Goal: Find specific page/section: Find specific page/section

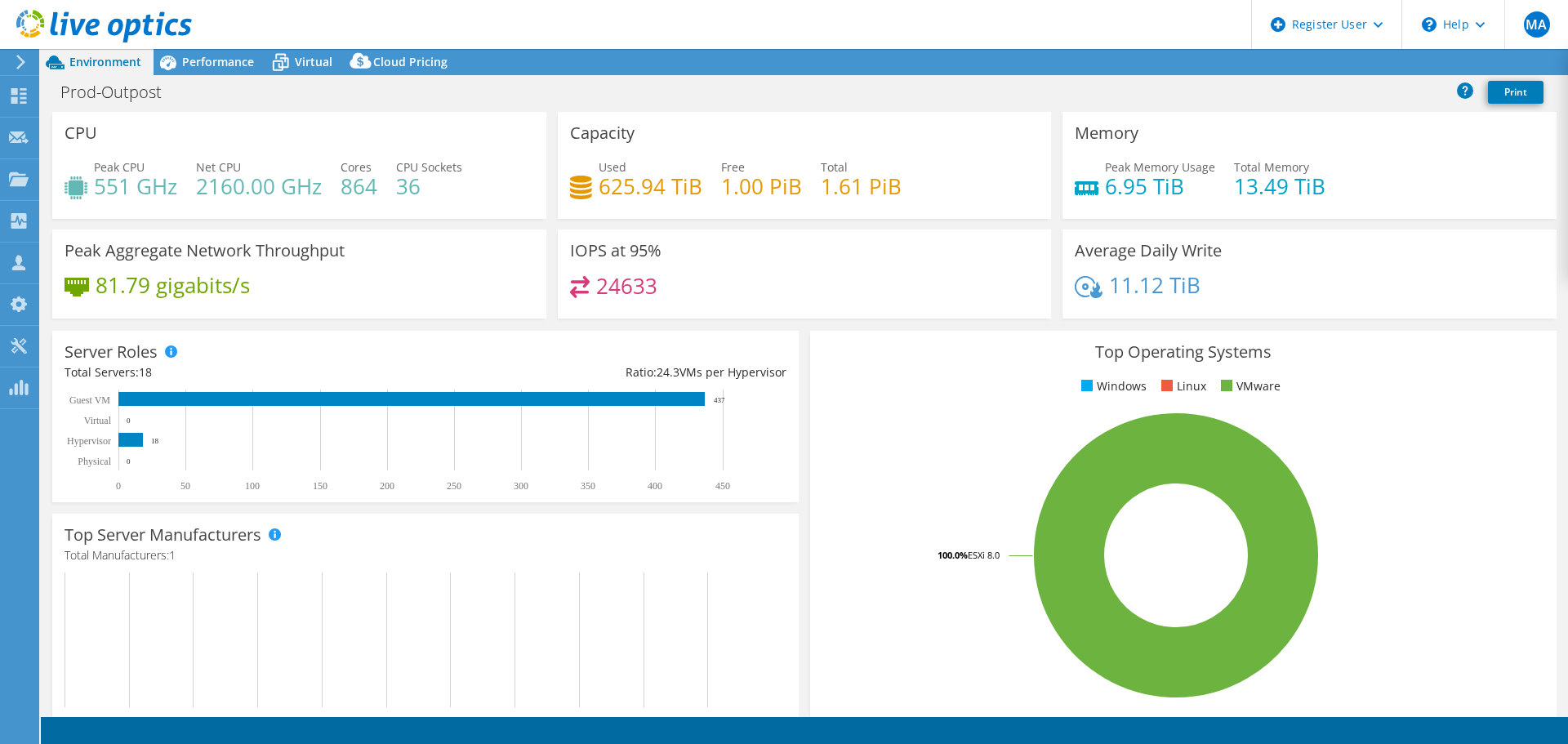
select select "Singapore"
select select "USD"
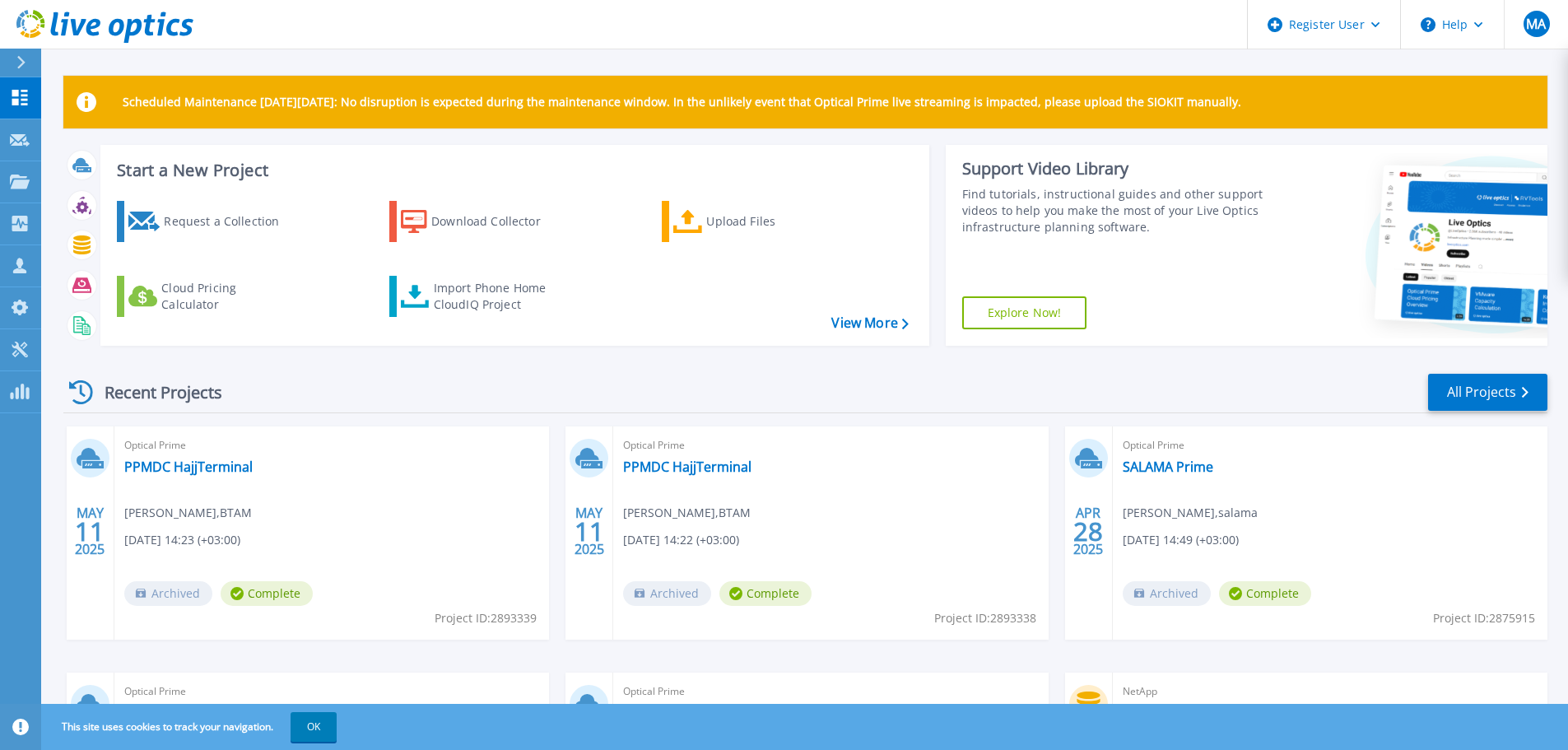
click at [626, 396] on div "Recent Projects All Projects" at bounding box center [805, 393] width 1484 height 42
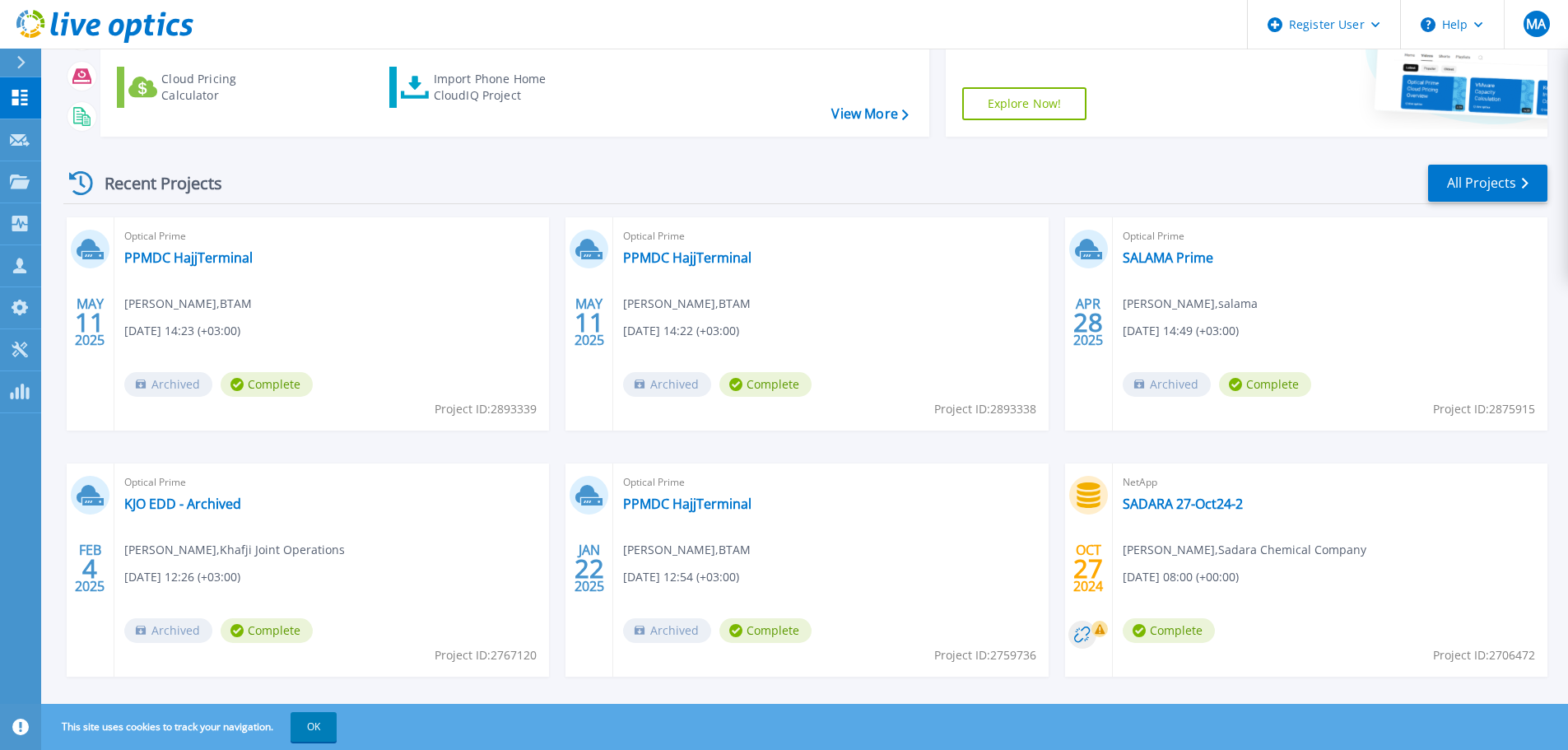
scroll to position [231, 0]
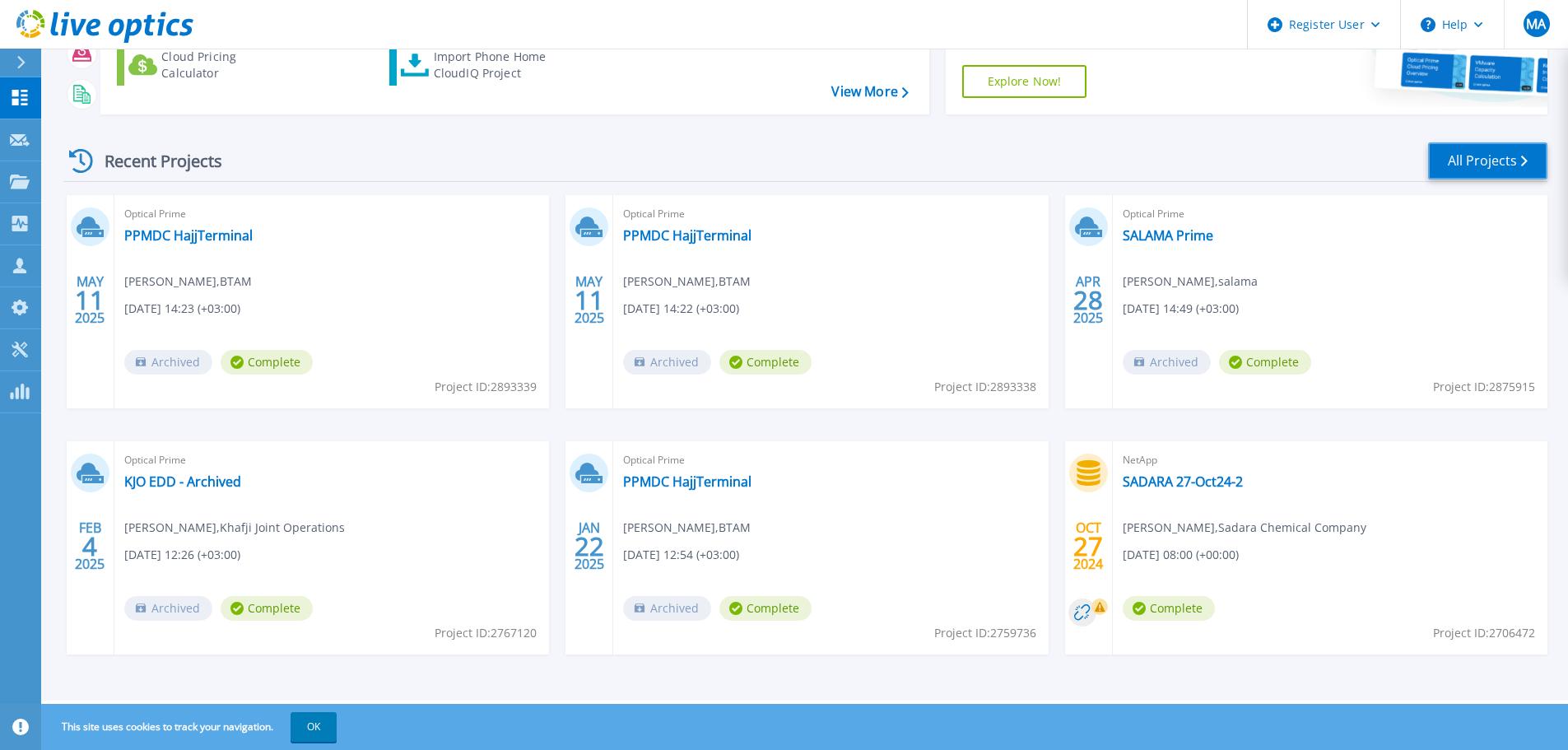
click at [1485, 158] on link "All Projects" at bounding box center [1487, 160] width 119 height 37
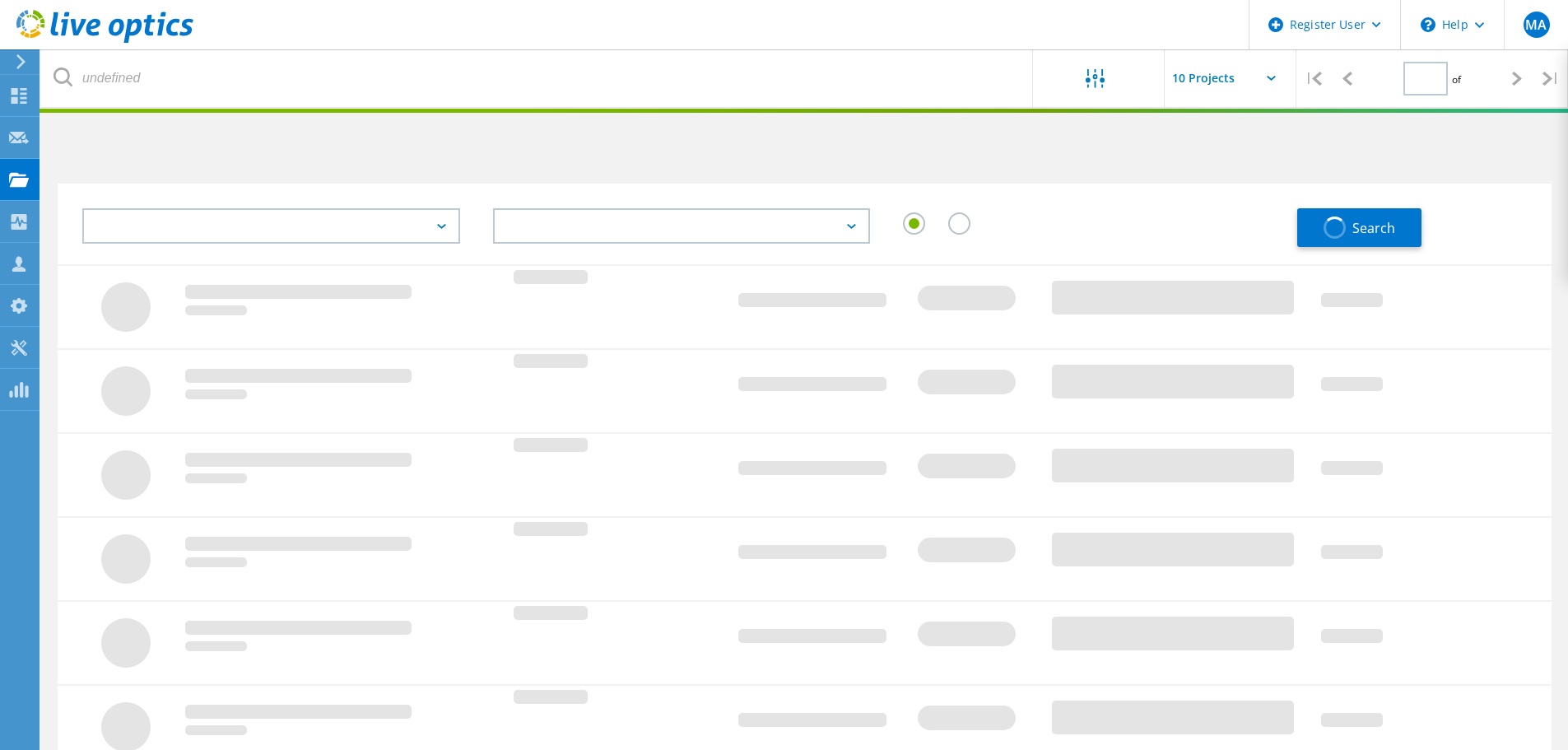
type input "1"
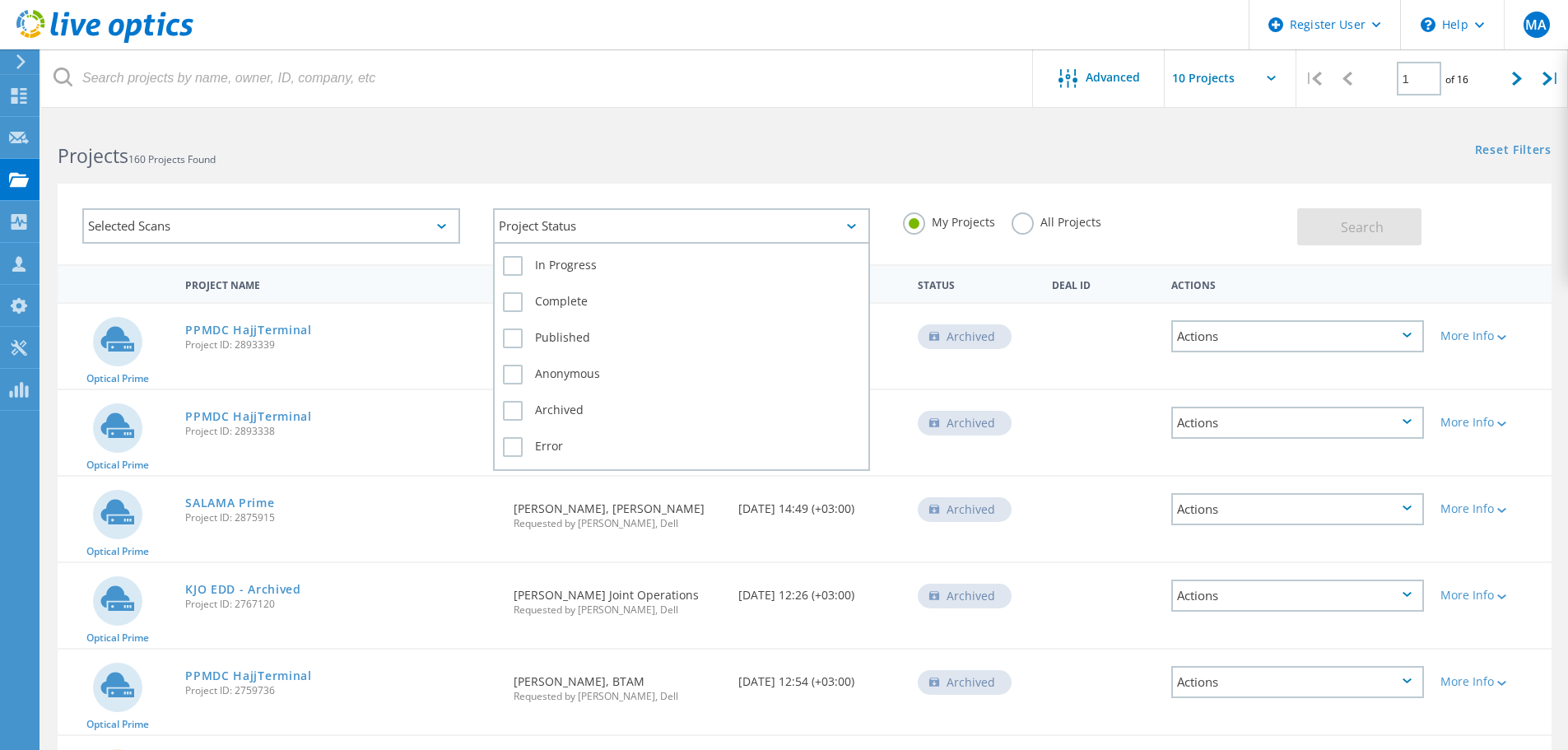
click at [706, 230] on div "Project Status" at bounding box center [681, 225] width 377 height 36
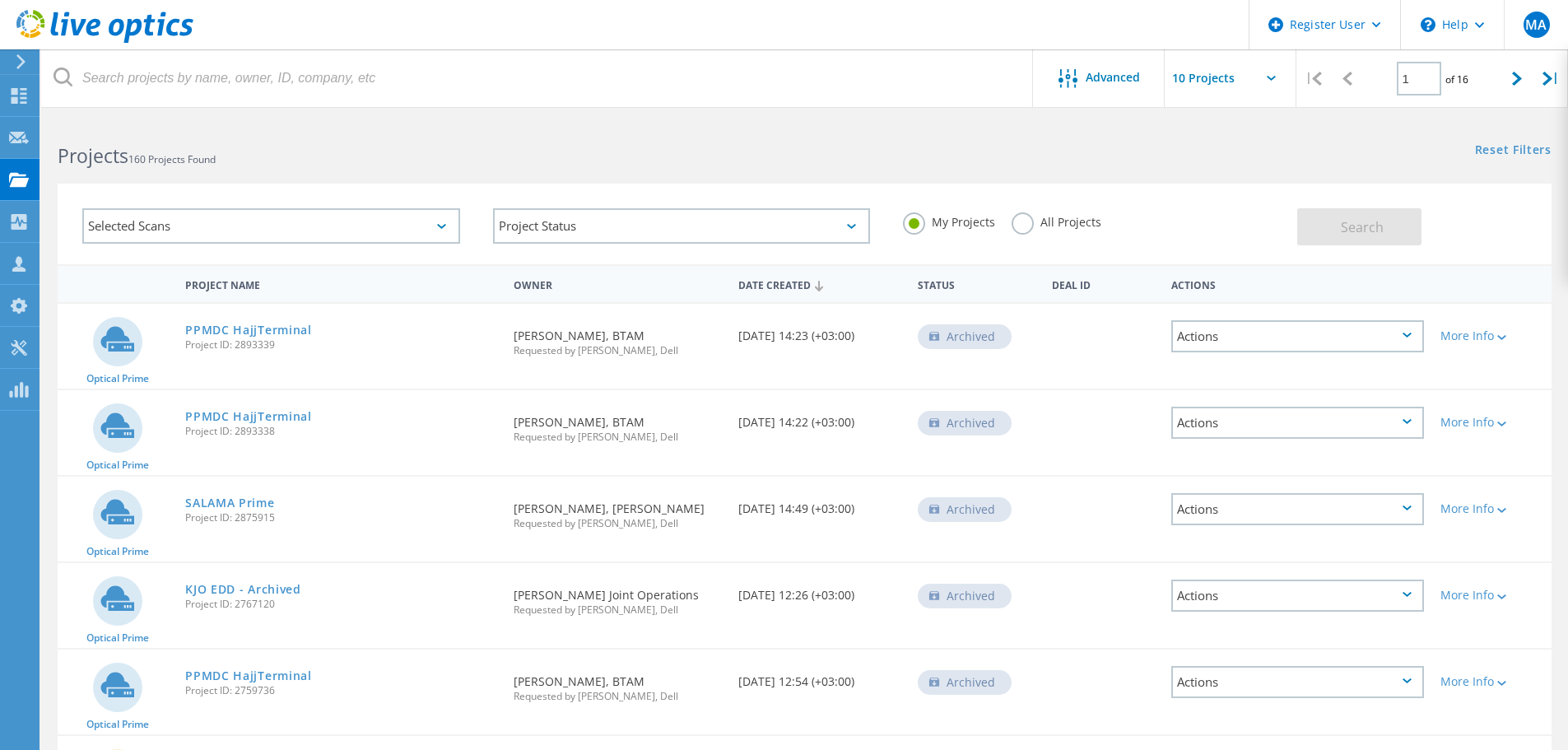
click at [519, 173] on div "Selected Scans Project Status In Progress Complete Published Anonymous Archived…" at bounding box center [804, 213] width 1526 height 101
click at [308, 224] on div "Selected Scans" at bounding box center [271, 225] width 377 height 36
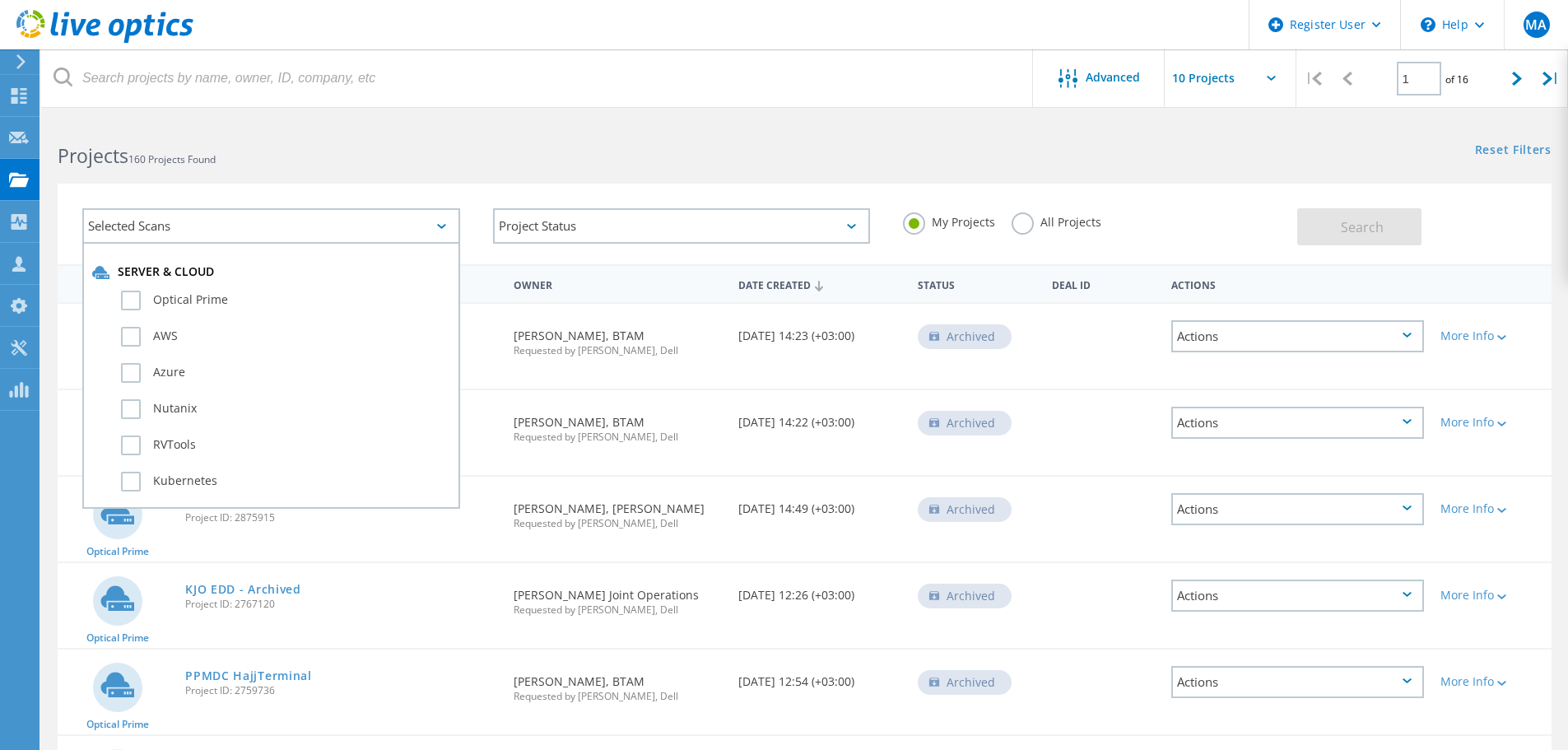
click at [360, 186] on div "Selected Scans Server & Cloud Optical Prime AWS Azure Nutanix RVTools Kubernete…" at bounding box center [804, 223] width 1494 height 81
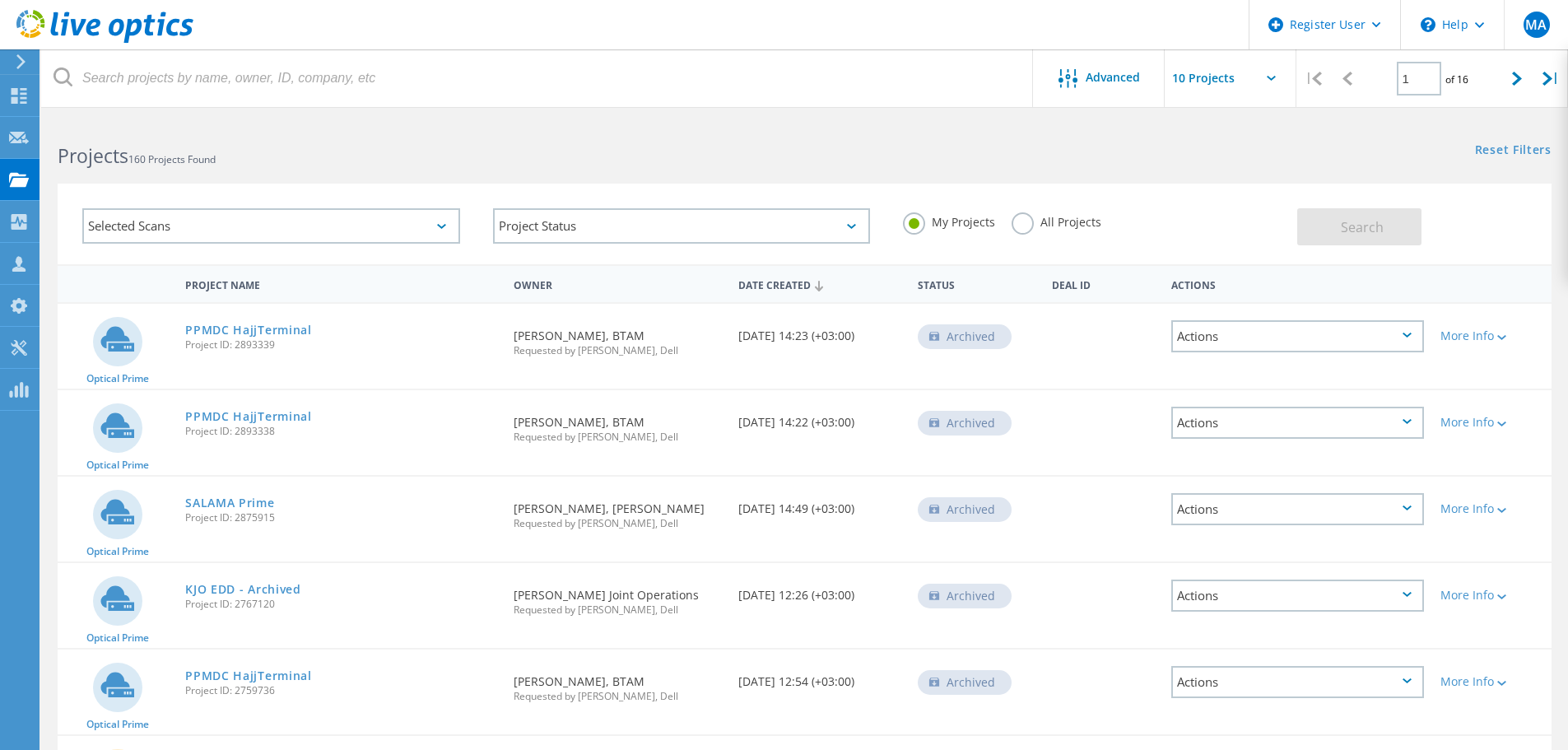
click at [321, 227] on div "Selected Scans" at bounding box center [271, 225] width 377 height 36
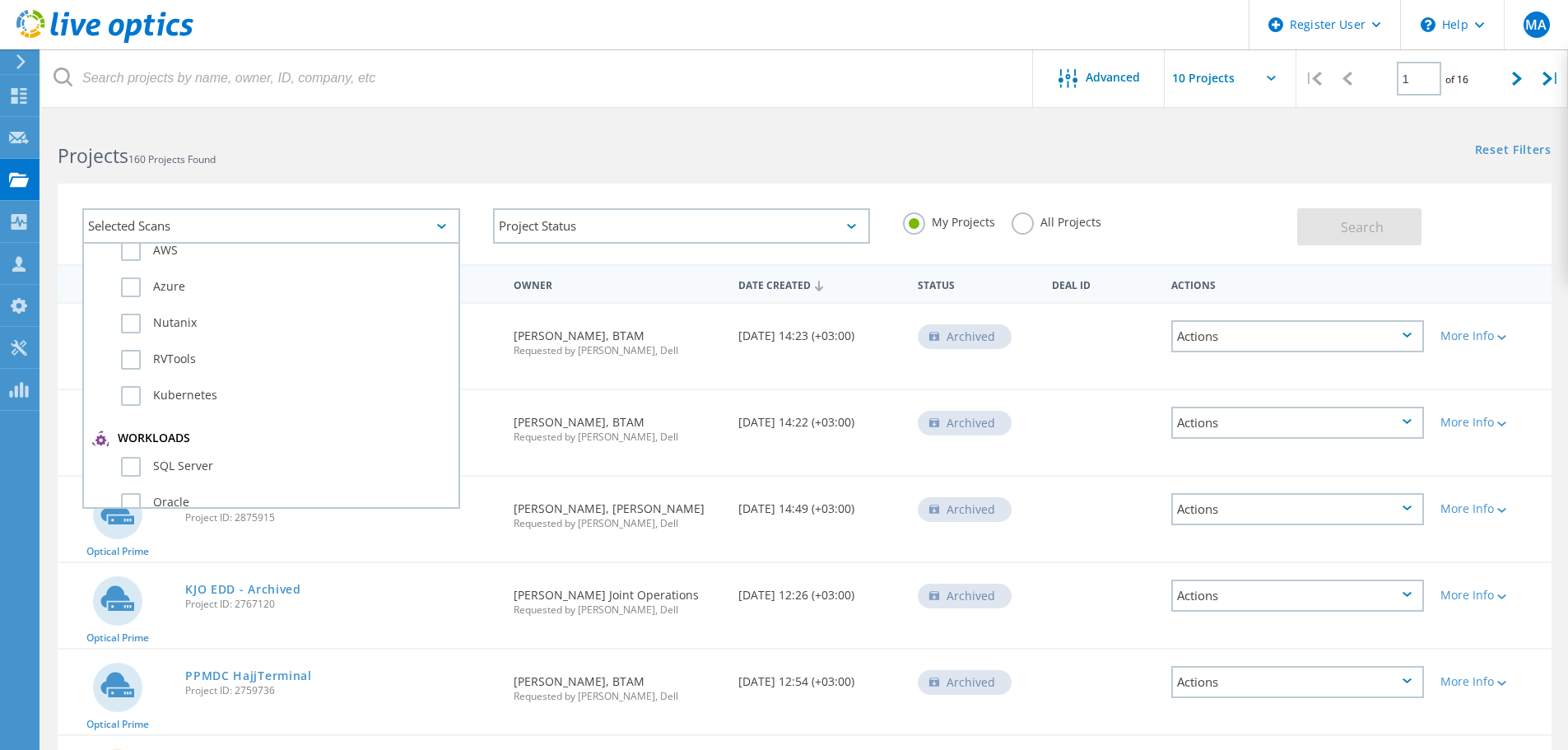
scroll to position [165, 0]
click at [259, 178] on div "Selected Scans Server & Cloud Optical Prime AWS Azure Nutanix RVTools Kubernete…" at bounding box center [804, 213] width 1526 height 101
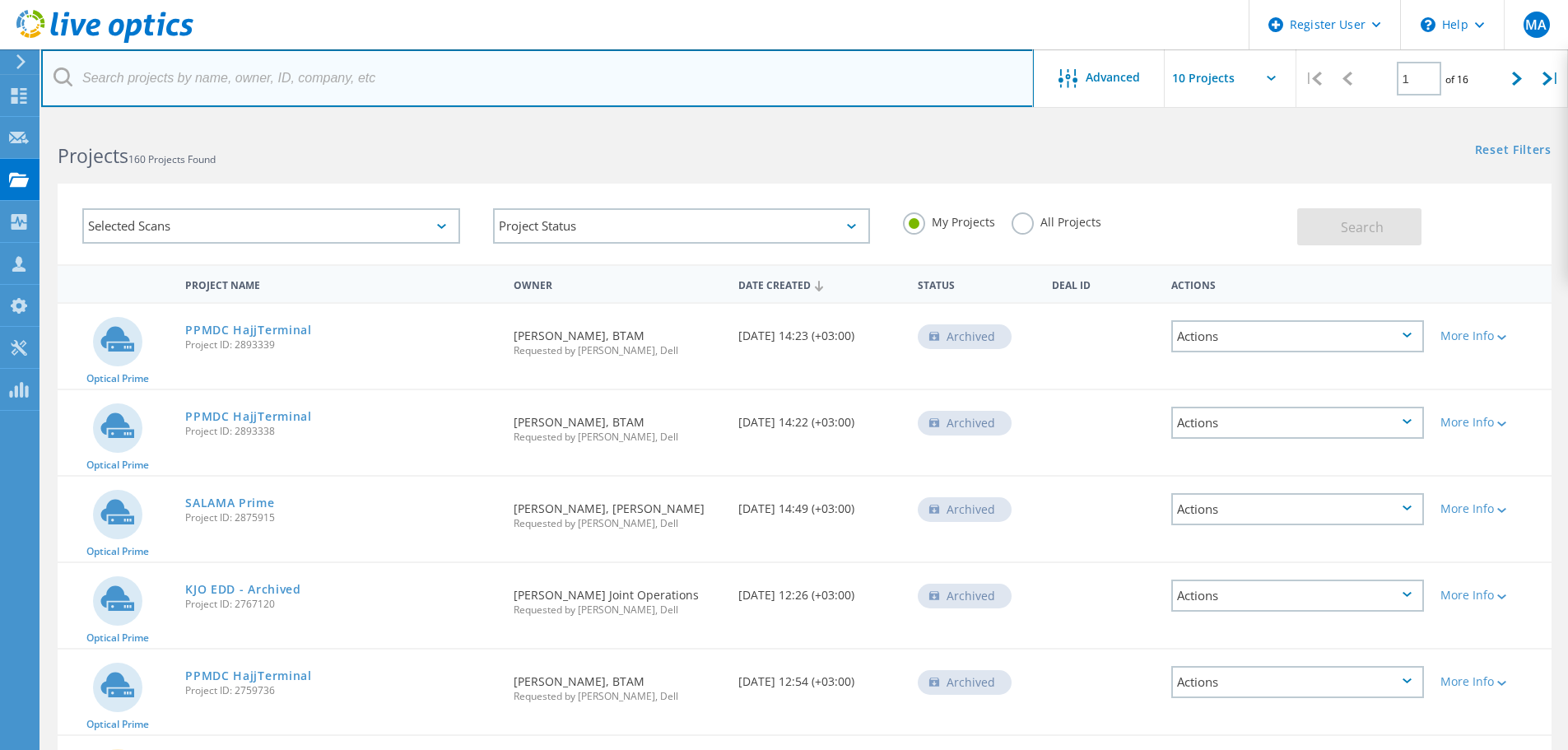
click at [242, 99] on input "text" at bounding box center [538, 78] width 992 height 58
type input "M"
type input "Maaden"
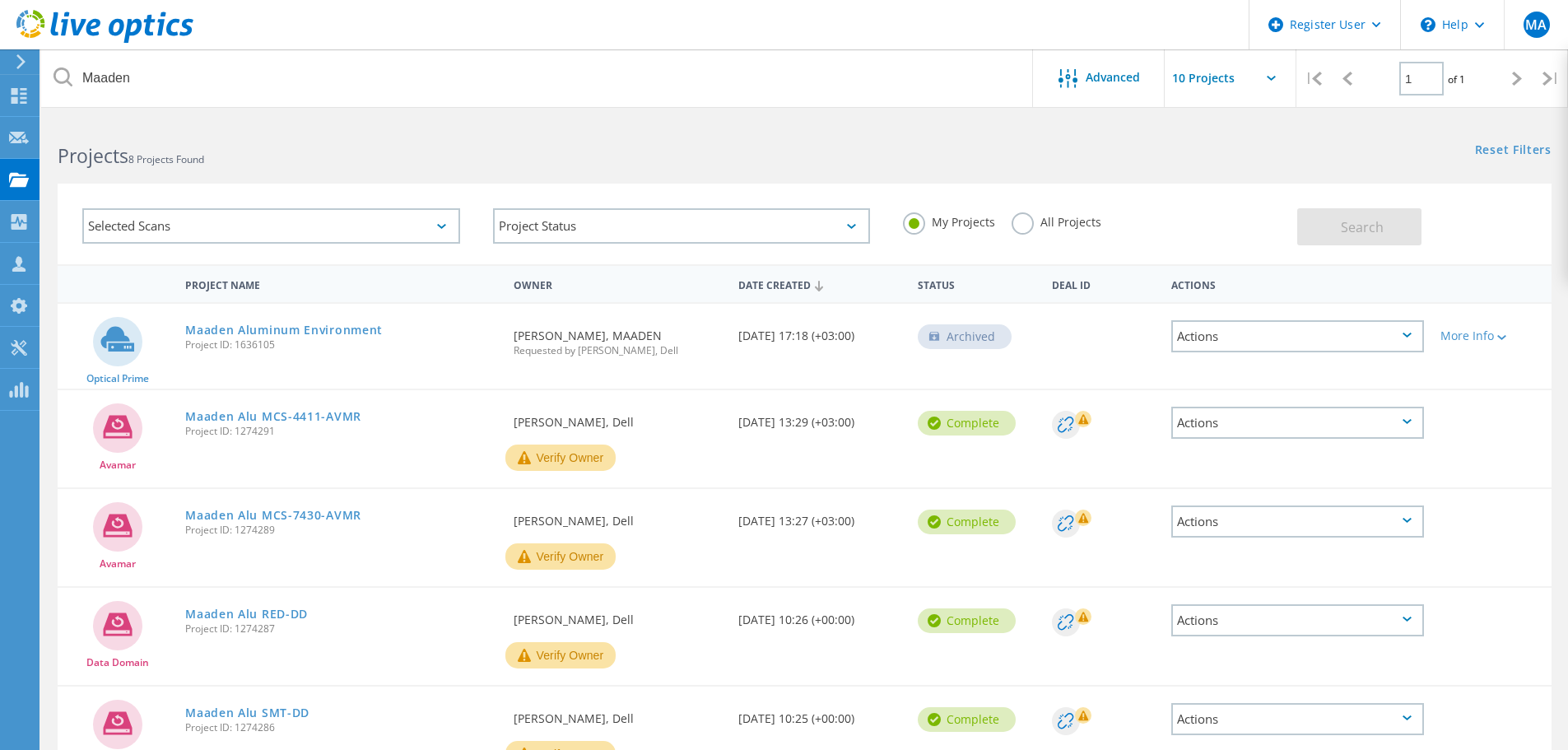
click at [1026, 228] on label "All Projects" at bounding box center [1056, 220] width 90 height 16
click at [0, 0] on input "All Projects" at bounding box center [0, 0] width 0 height 0
click at [1370, 221] on span "Search" at bounding box center [1361, 227] width 42 height 18
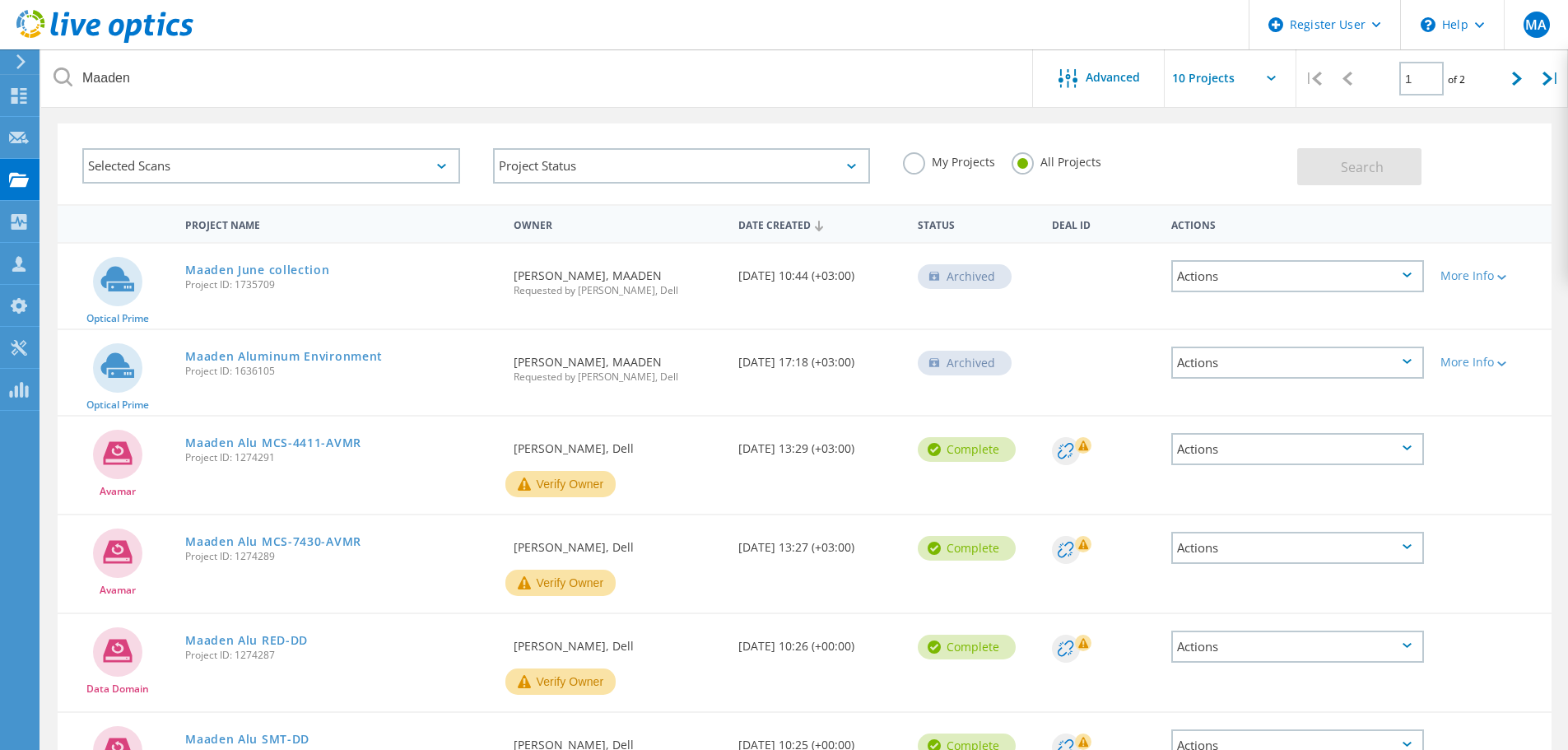
scroll to position [82, 0]
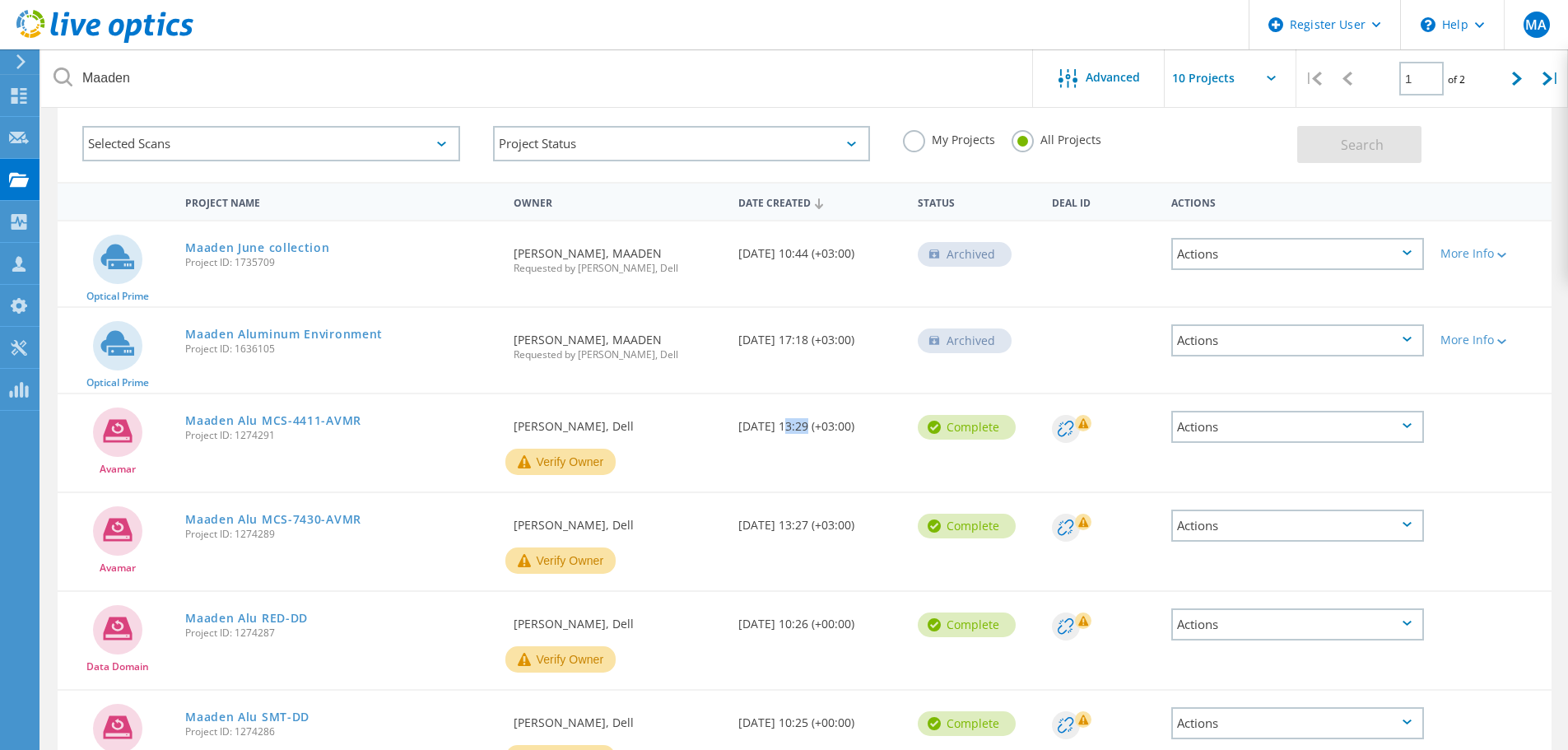
drag, startPoint x: 781, startPoint y: 428, endPoint x: 801, endPoint y: 427, distance: 20.0
click at [801, 427] on div "Date Created 04/06/2021, 13:29 (+03:00)" at bounding box center [819, 421] width 179 height 55
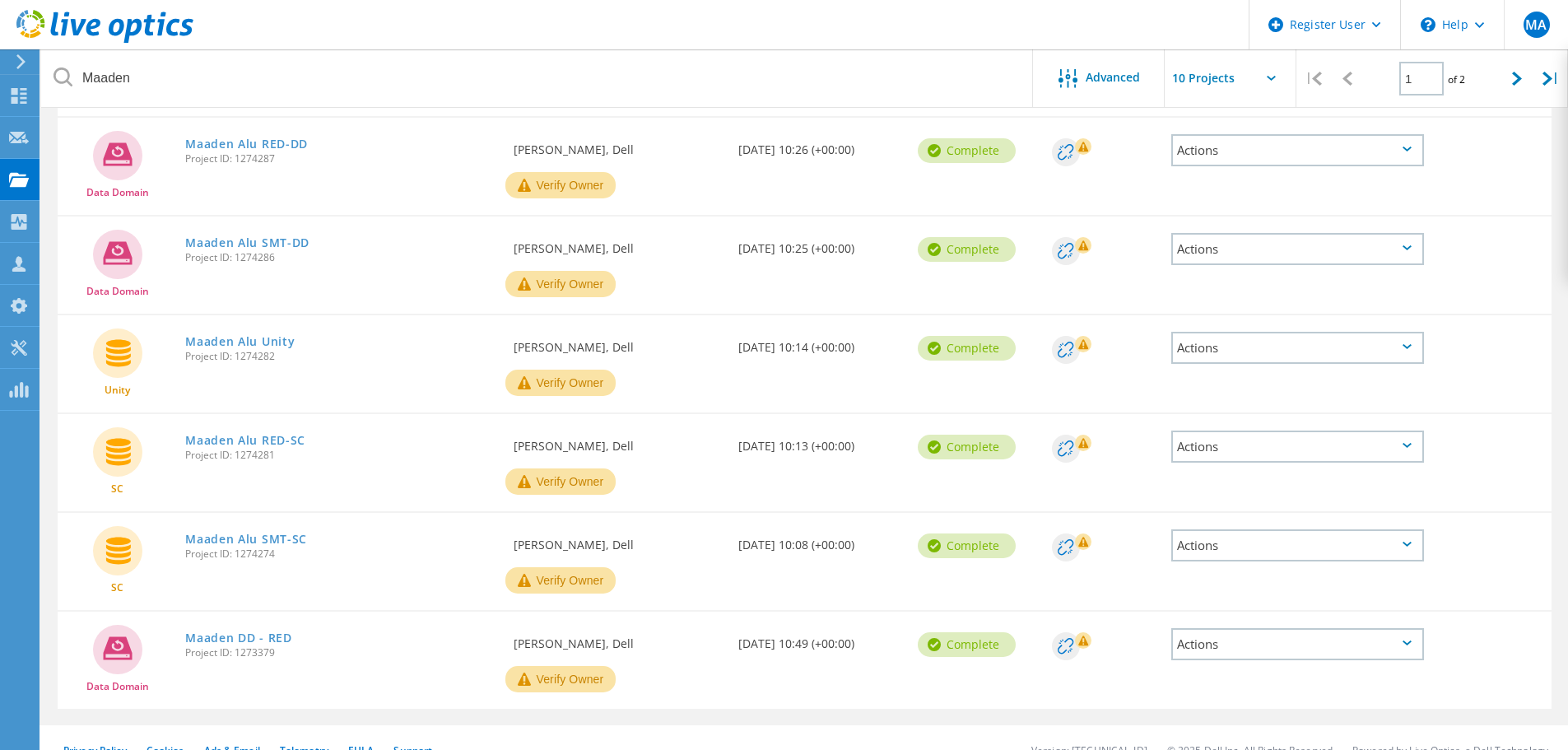
scroll to position [581, 0]
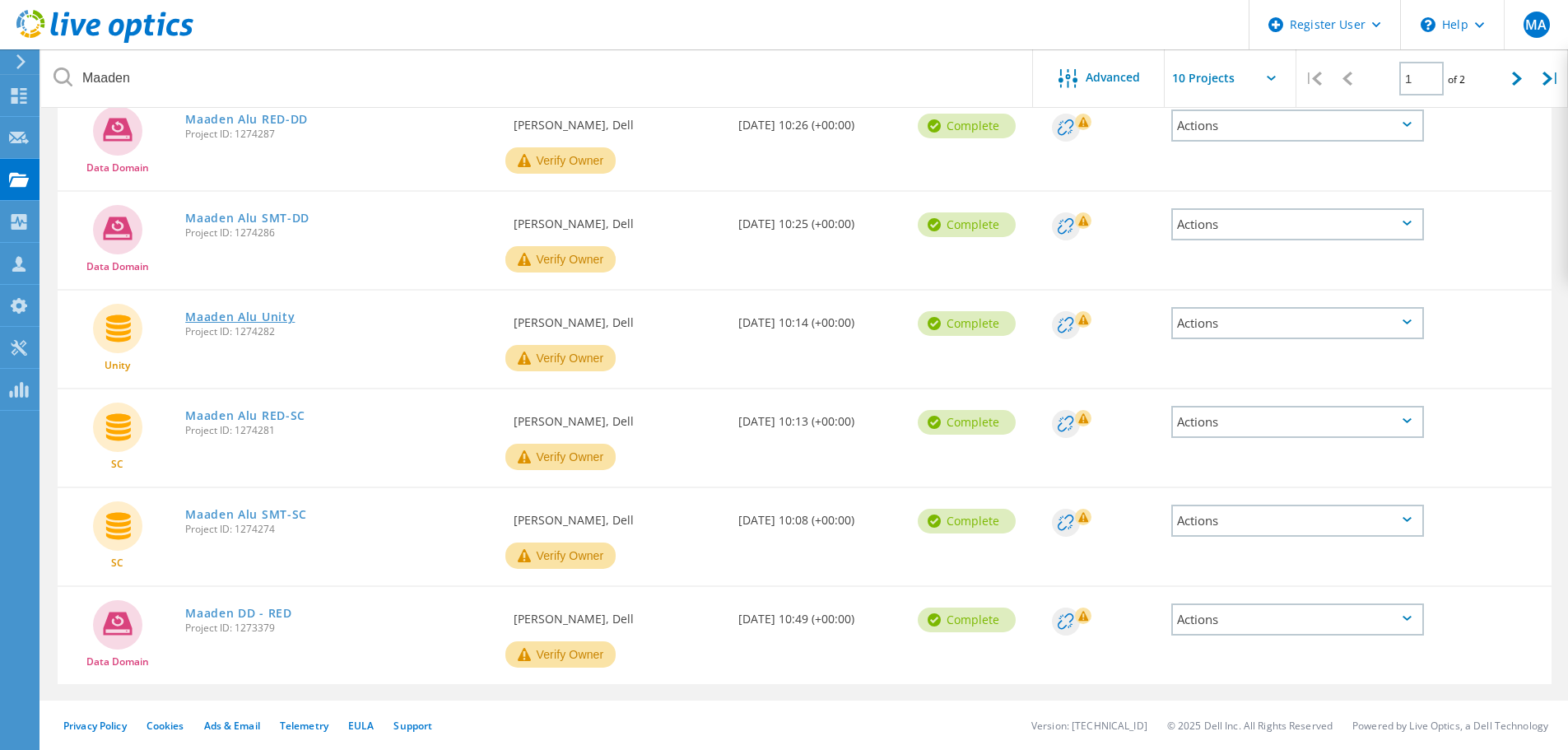
click at [214, 314] on link "Maaden Alu Unity" at bounding box center [240, 316] width 109 height 11
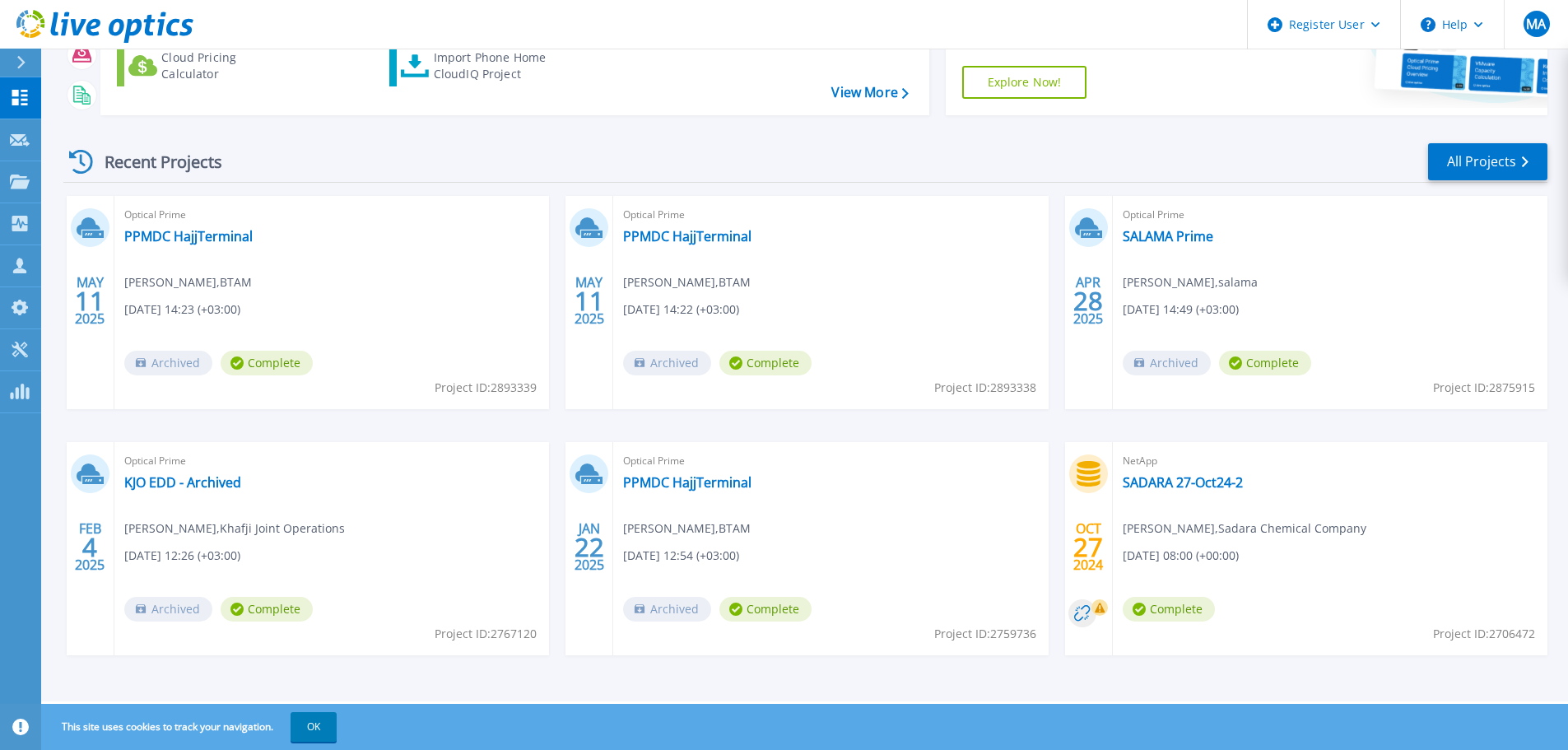
scroll to position [231, 0]
